Goal: Navigation & Orientation: Find specific page/section

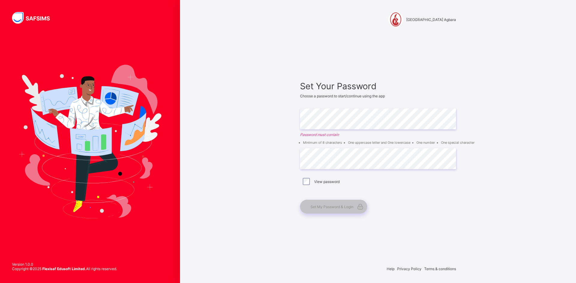
click at [298, 124] on div "Set Your Password Choose a password to start/continue using the app Enter Passw…" at bounding box center [378, 147] width 168 height 203
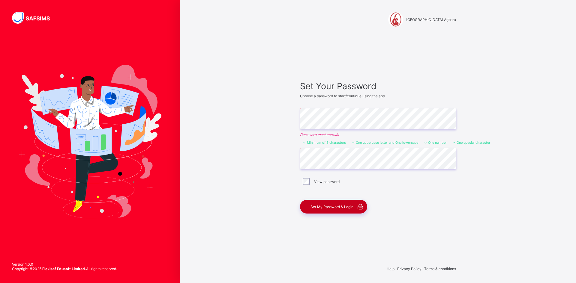
click at [326, 207] on span "Set My Password & Login" at bounding box center [331, 207] width 43 height 4
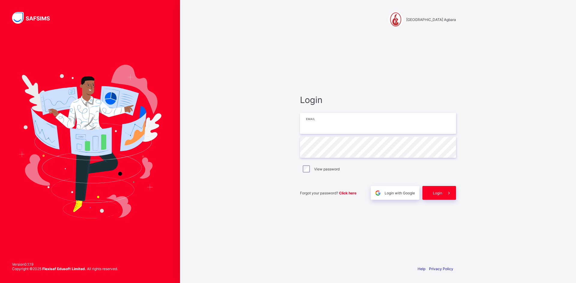
type input "**********"
click at [440, 193] on span "Login" at bounding box center [437, 193] width 9 height 4
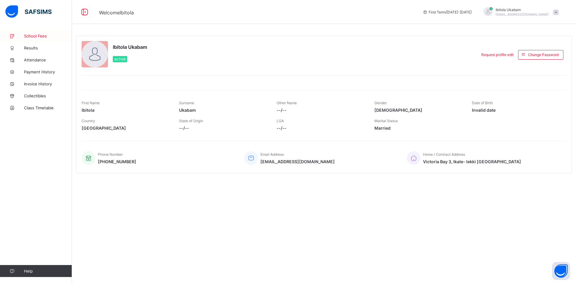
click at [32, 37] on span "School Fees" at bounding box center [48, 36] width 48 height 5
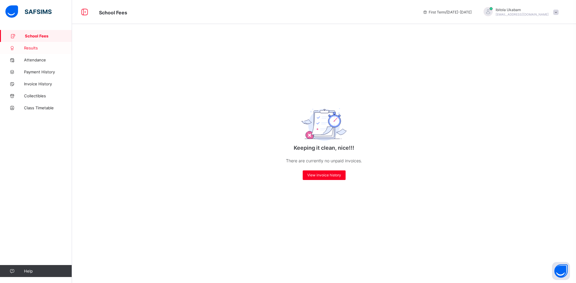
click at [37, 47] on span "Results" at bounding box center [48, 48] width 48 height 5
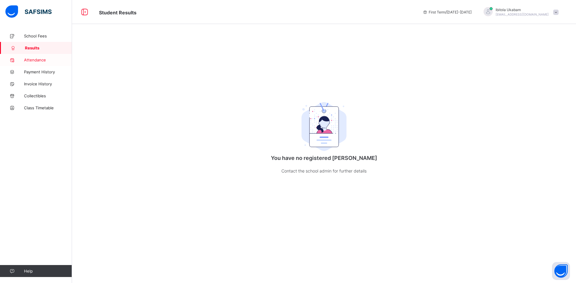
click at [40, 62] on span "Attendance" at bounding box center [48, 60] width 48 height 5
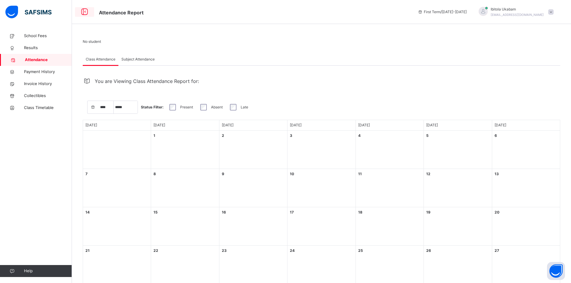
select select "****"
select select "*"
click at [86, 10] on icon at bounding box center [84, 12] width 10 height 11
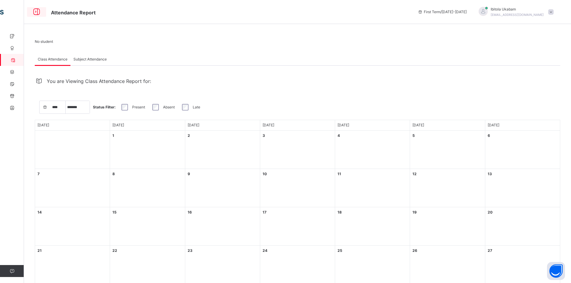
click at [36, 13] on icon at bounding box center [36, 12] width 10 height 11
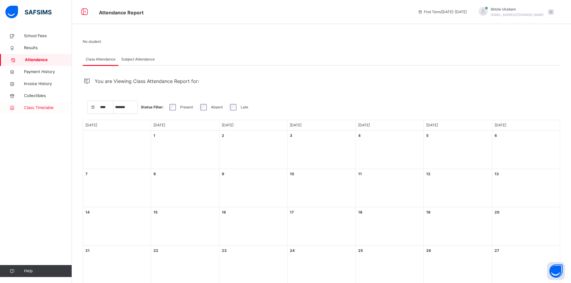
click at [42, 105] on link "Class Timetable" at bounding box center [36, 108] width 72 height 12
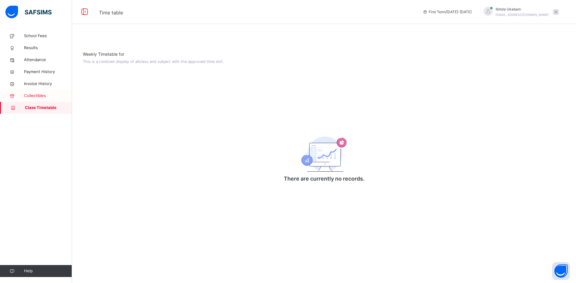
click at [42, 99] on span "Collectibles" at bounding box center [48, 96] width 48 height 6
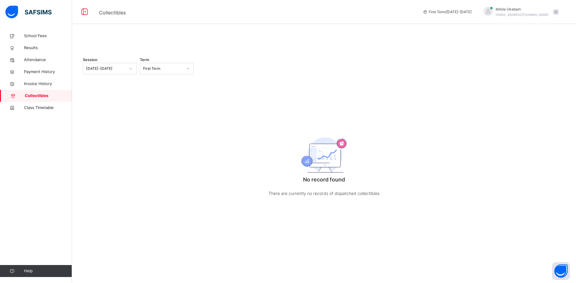
click at [556, 13] on span at bounding box center [555, 11] width 5 height 5
